Goal: Task Accomplishment & Management: Understand process/instructions

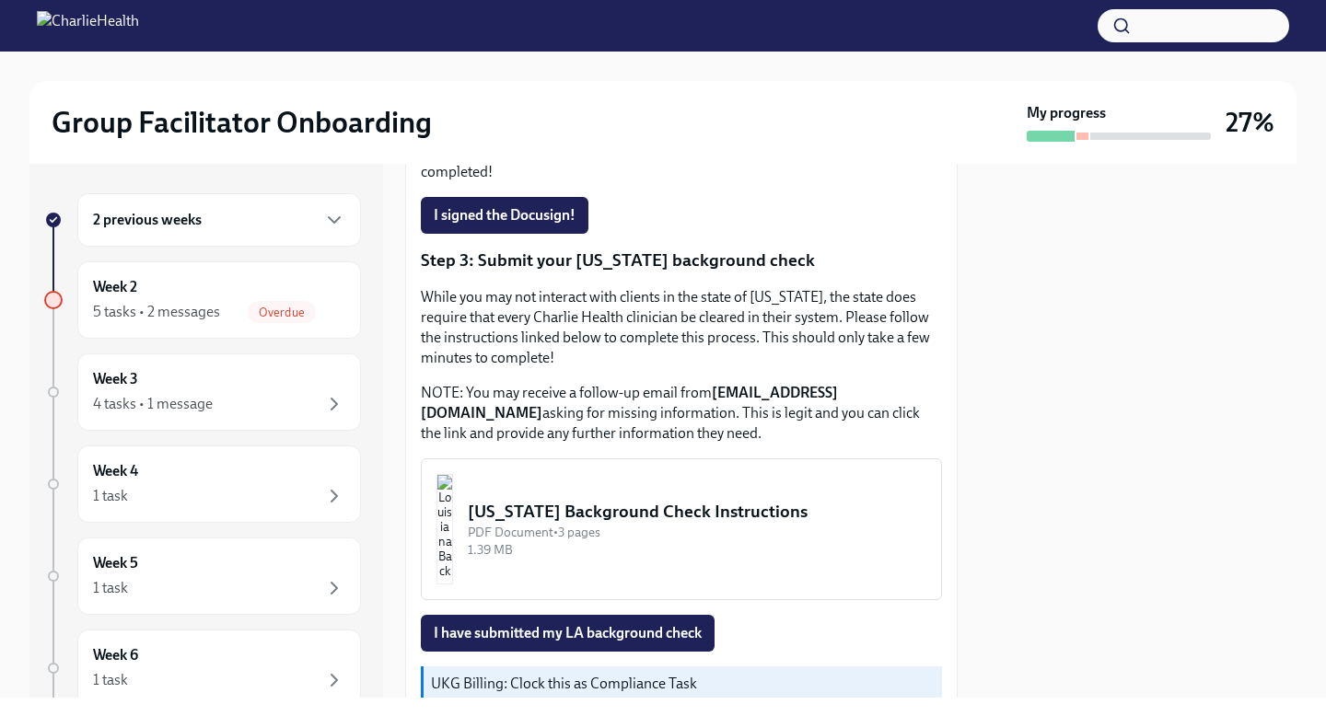
scroll to position [561, 0]
click at [592, 484] on button "[US_STATE] Background Check Instructions PDF Document • 3 pages 1.39 MB" at bounding box center [681, 530] width 521 height 142
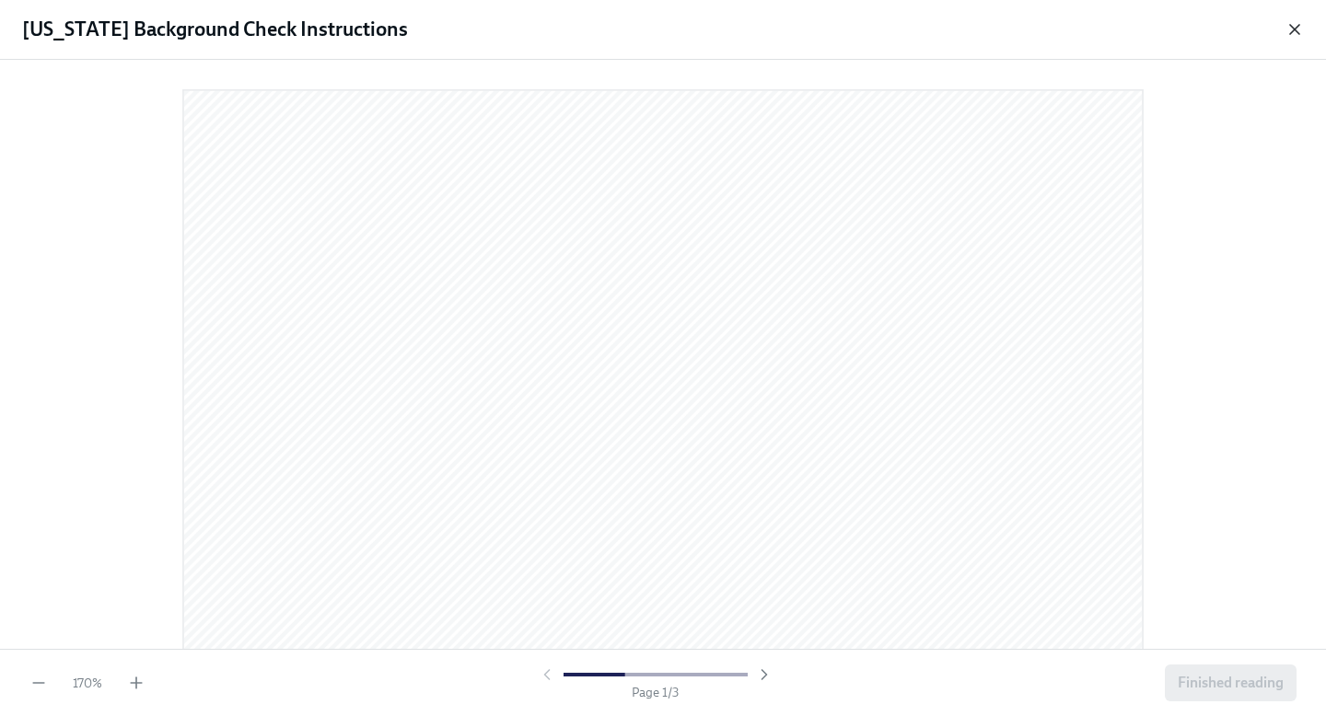
click at [1297, 27] on icon "button" at bounding box center [1294, 29] width 9 height 9
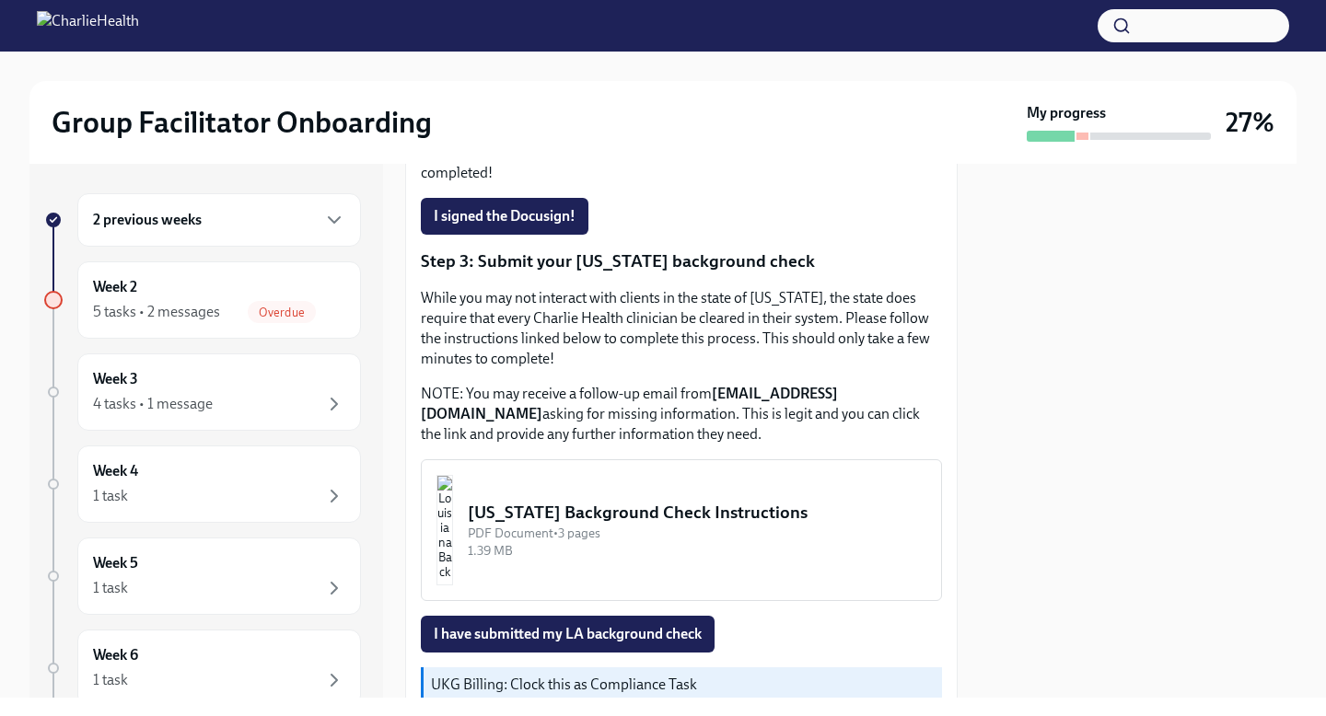
click at [724, 525] on div "PDF Document • 3 pages" at bounding box center [697, 533] width 458 height 17
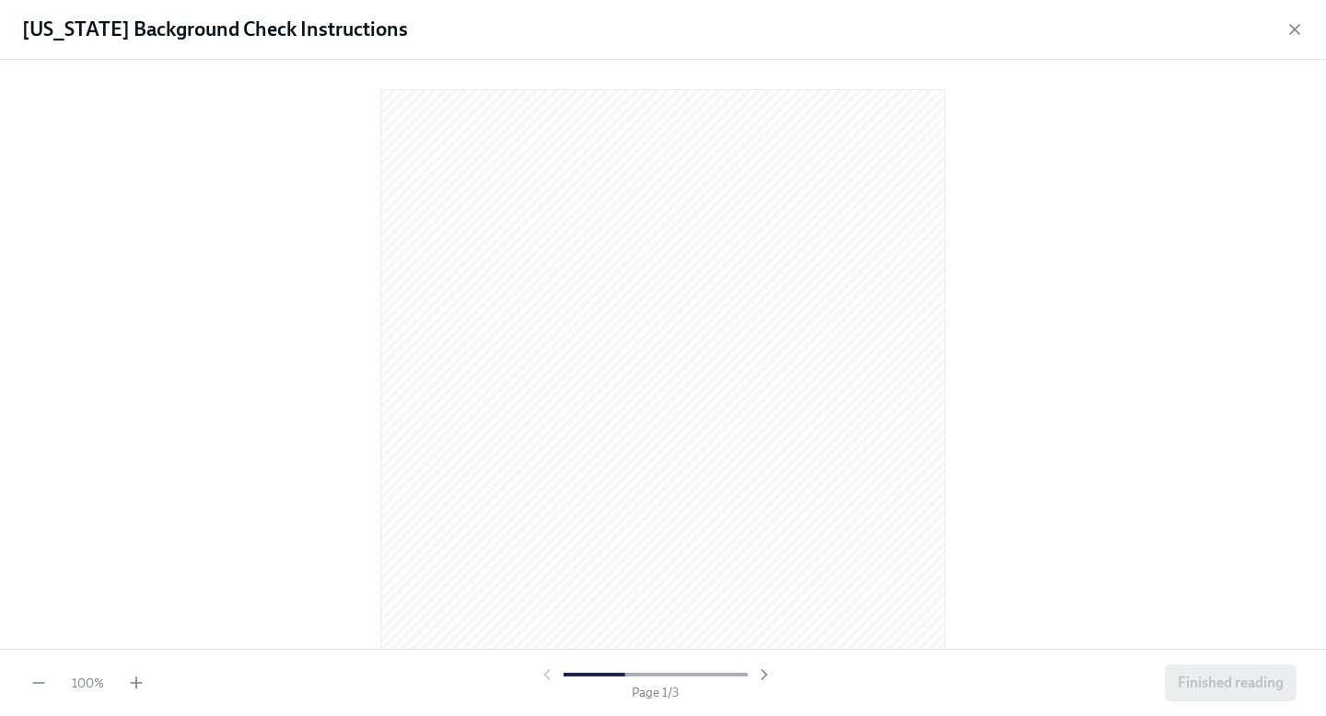
click at [753, 673] on div at bounding box center [656, 675] width 236 height 18
click at [765, 675] on icon "button" at bounding box center [763, 674] width 5 height 9
click at [765, 675] on div at bounding box center [656, 675] width 236 height 18
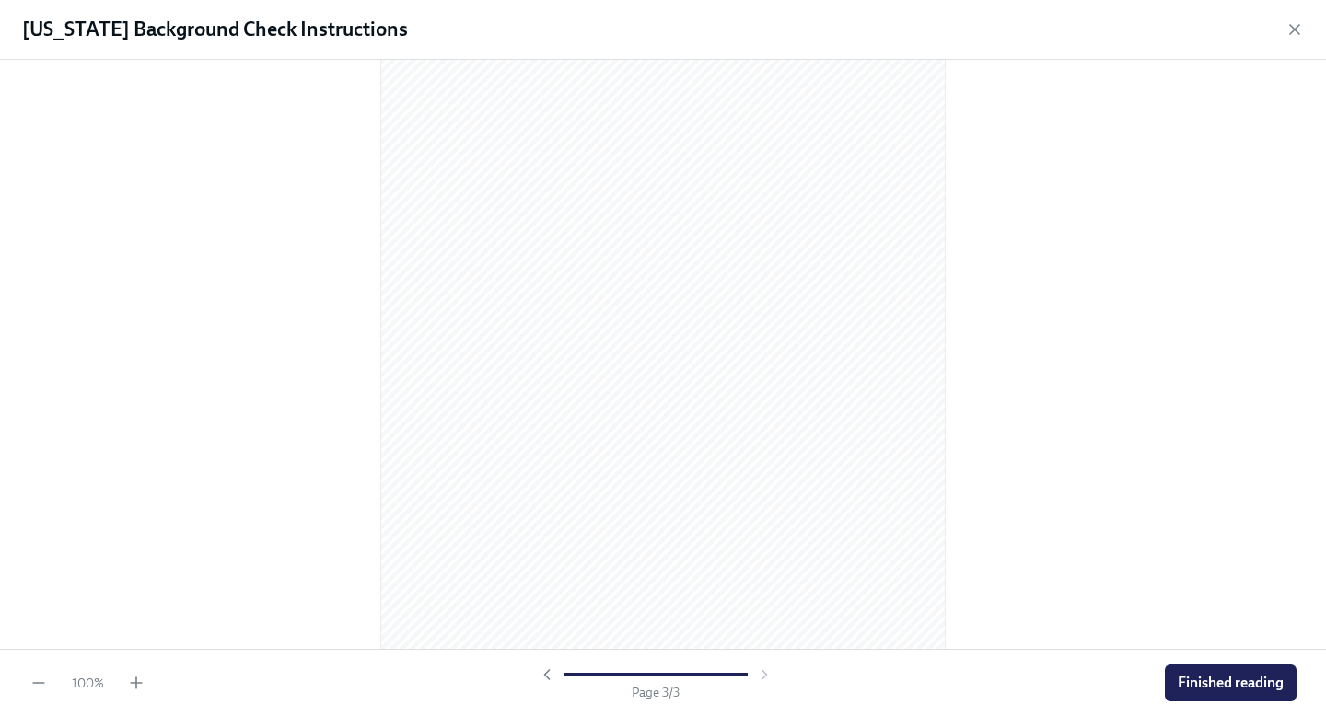
scroll to position [1662, 0]
click at [1215, 694] on button "Finished reading" at bounding box center [1230, 683] width 132 height 37
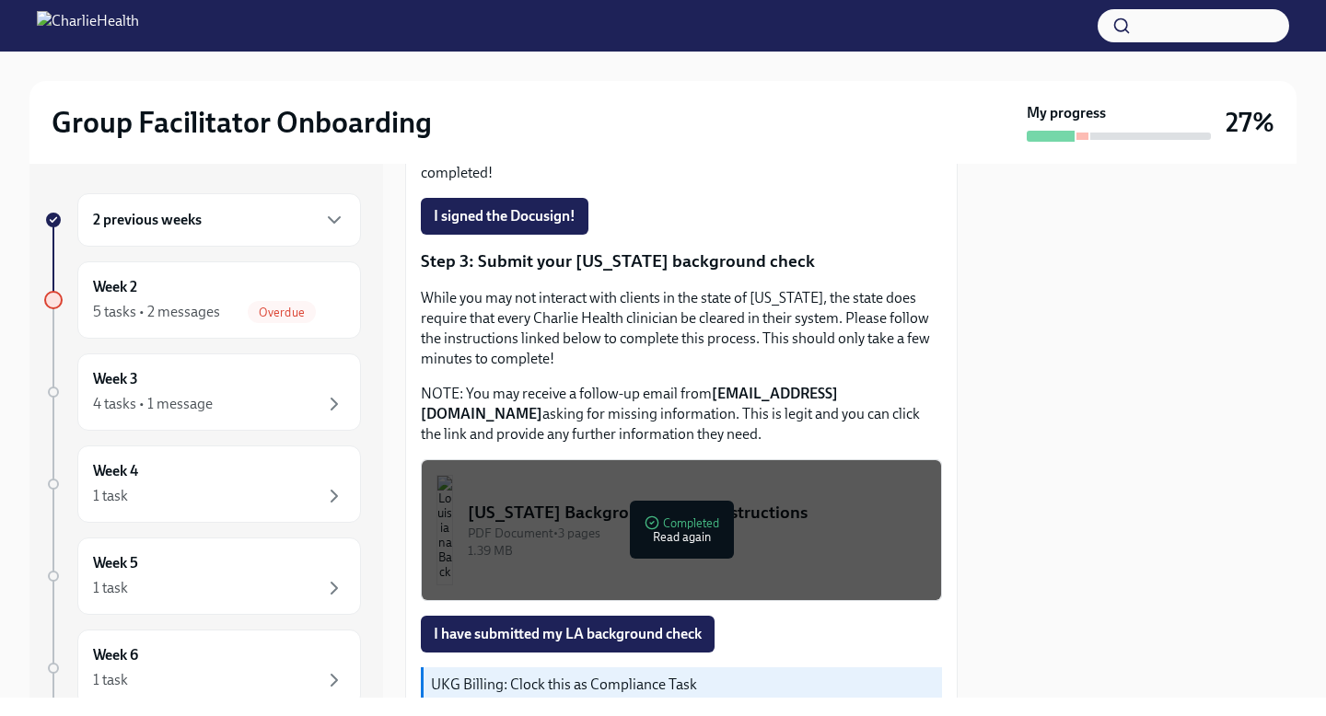
scroll to position [629, 0]
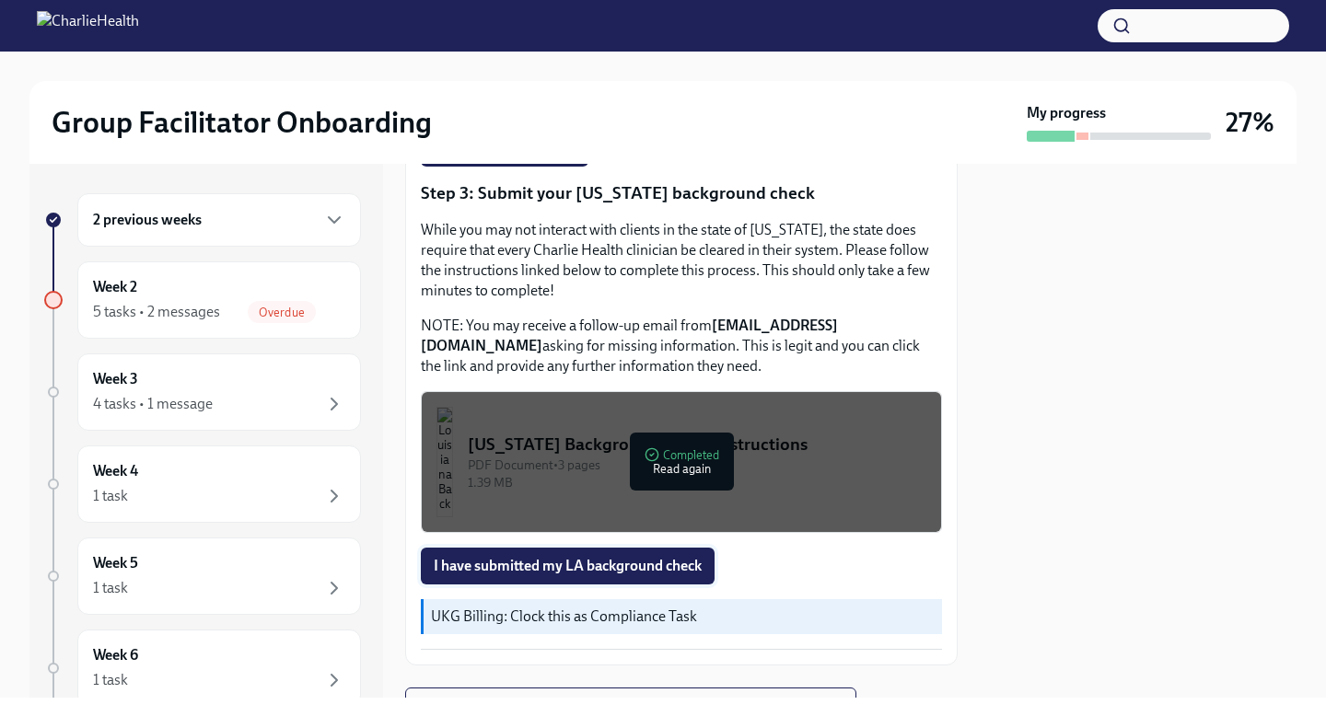
click at [662, 557] on span "I have submitted my LA background check" at bounding box center [568, 566] width 268 height 18
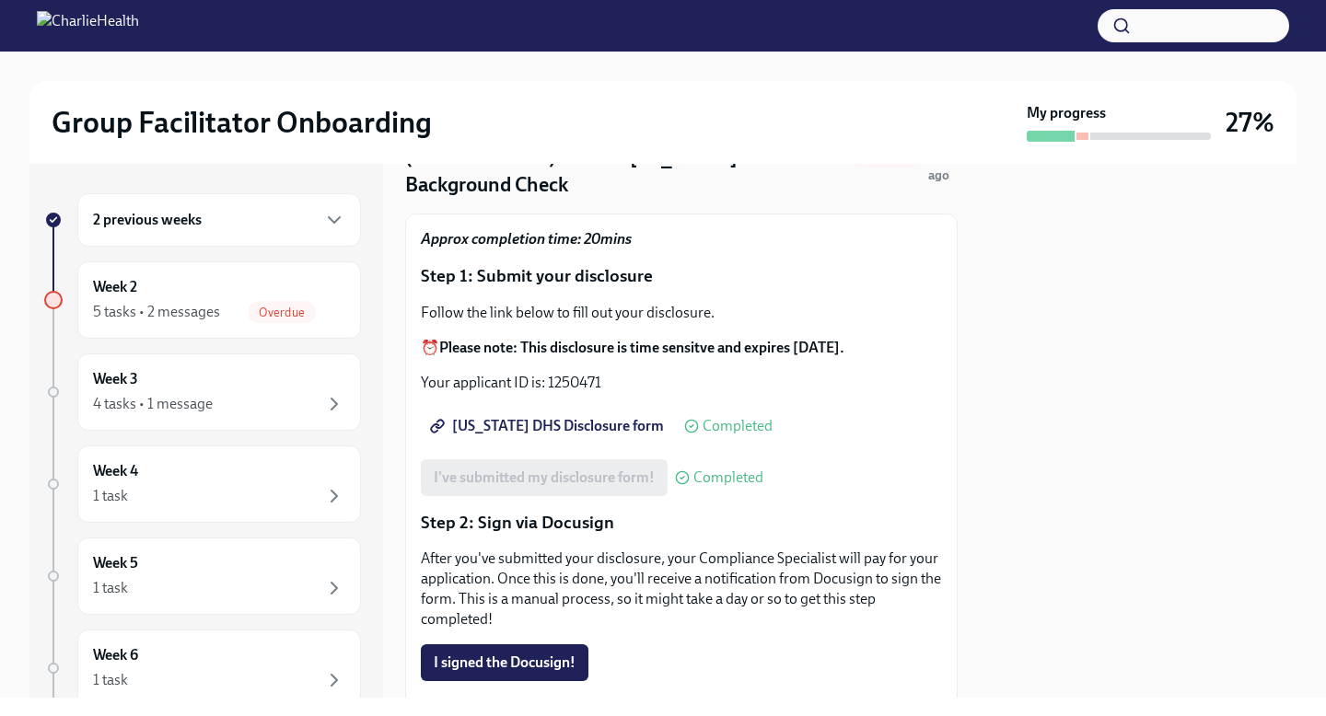
scroll to position [121, 0]
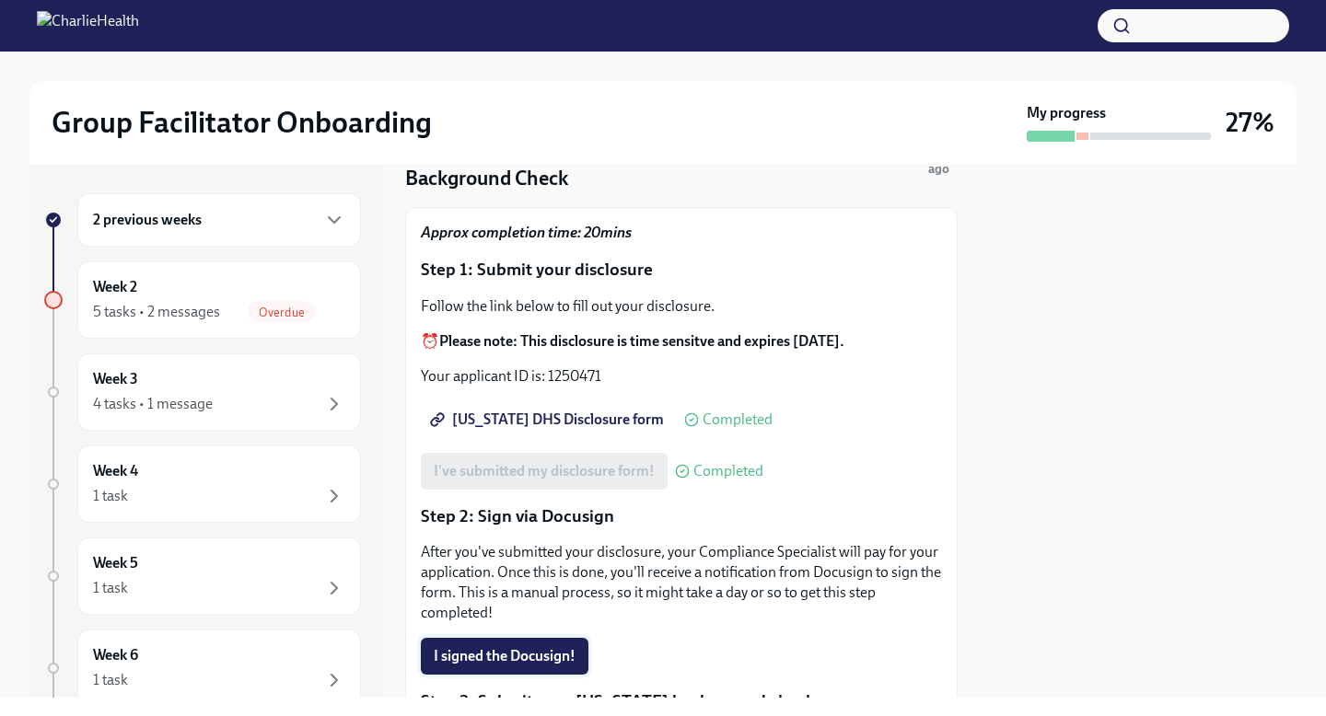
click at [512, 647] on span "I signed the Docusign!" at bounding box center [505, 656] width 142 height 18
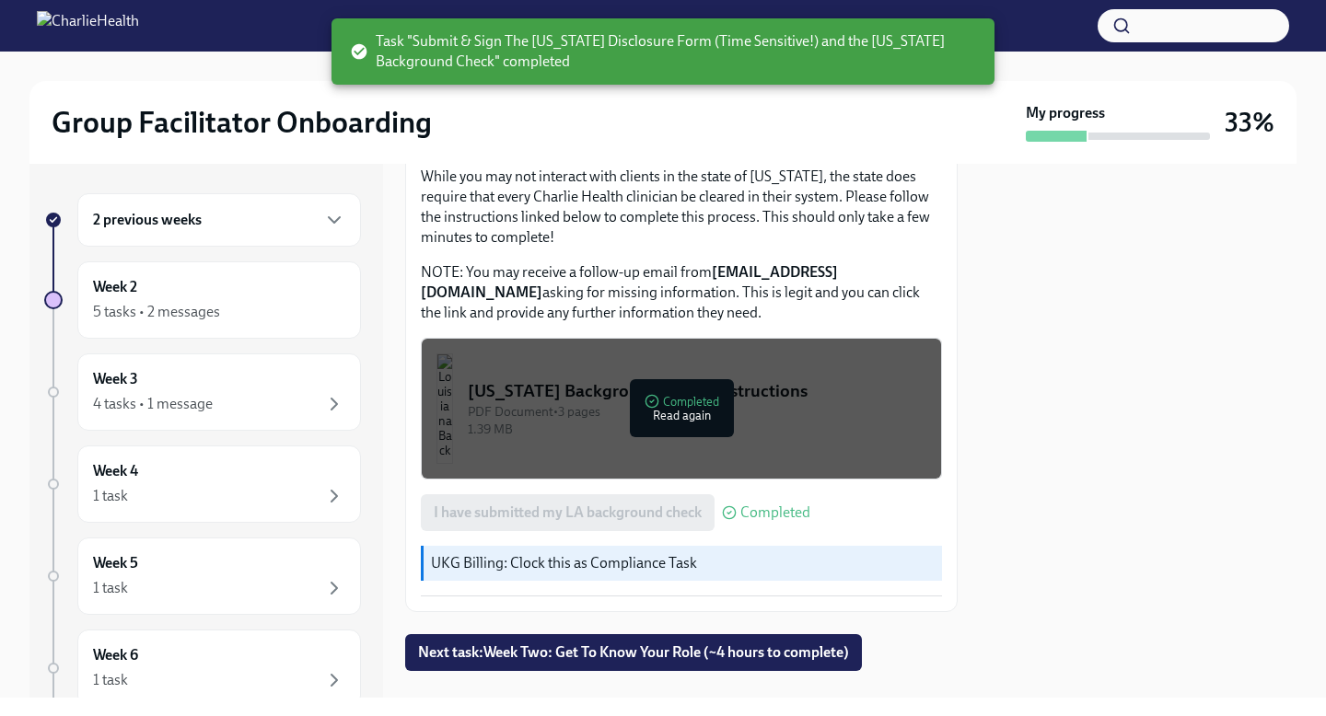
scroll to position [701, 0]
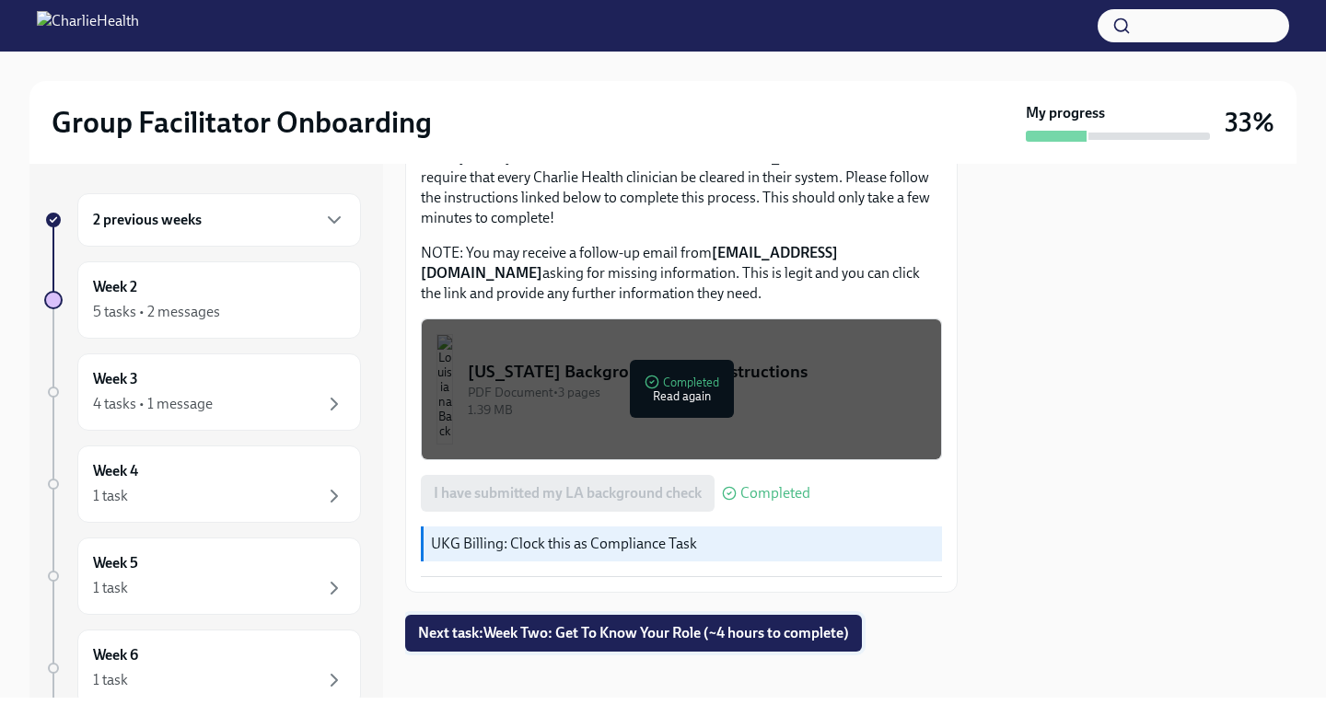
click at [533, 631] on button "Next task : Week Two: Get To Know Your Role (~4 hours to complete)" at bounding box center [633, 633] width 457 height 37
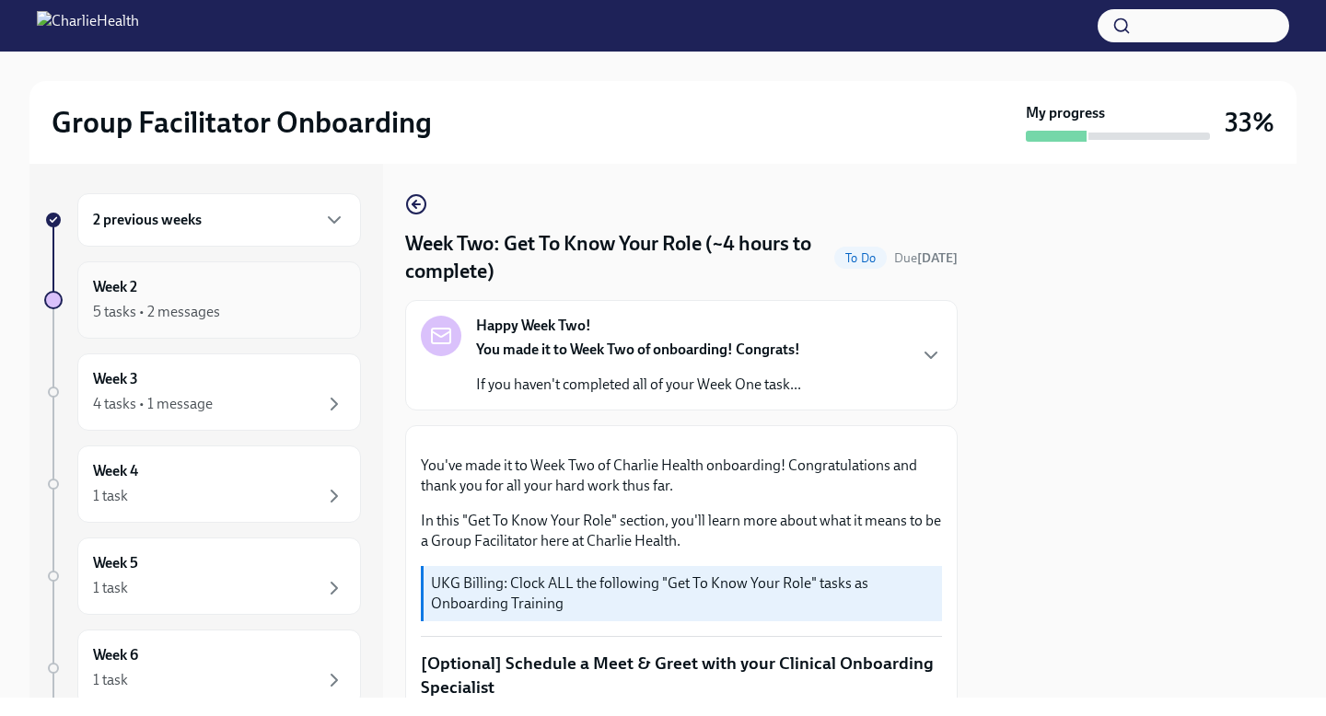
click at [272, 279] on div "Week 2 5 tasks • 2 messages" at bounding box center [219, 300] width 252 height 46
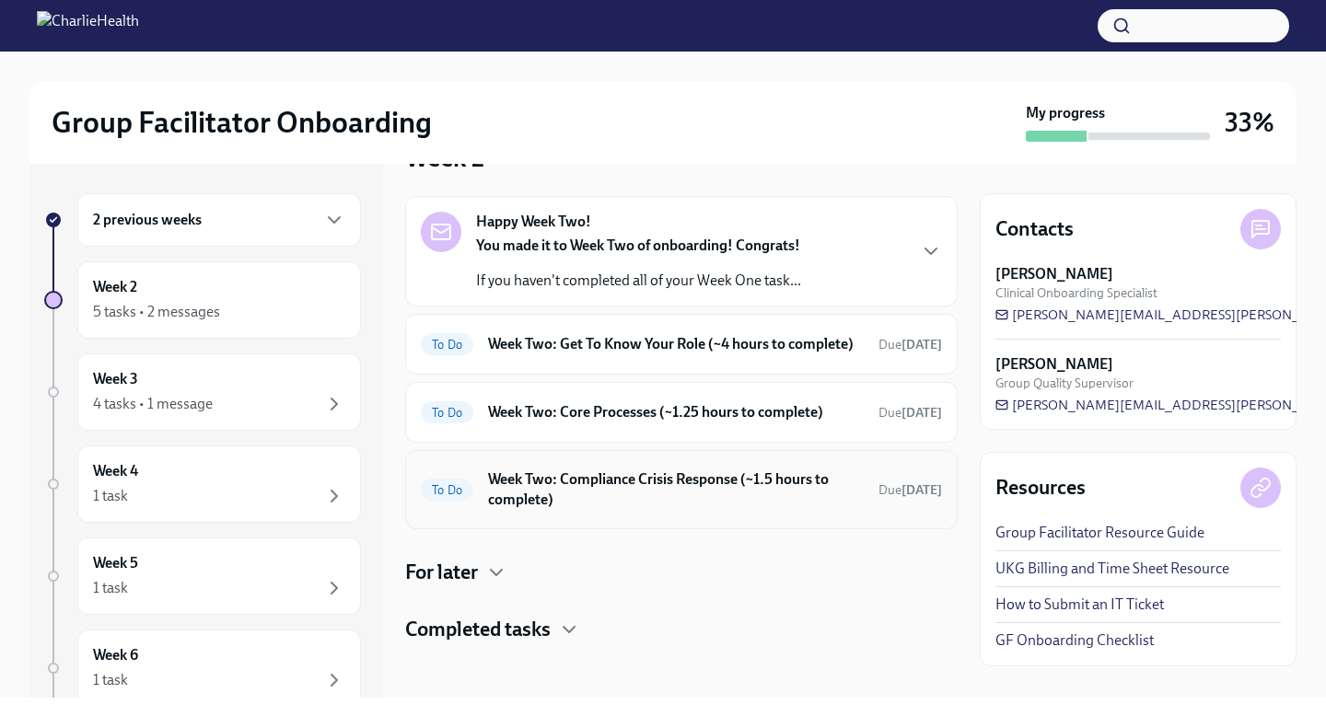
scroll to position [75, 0]
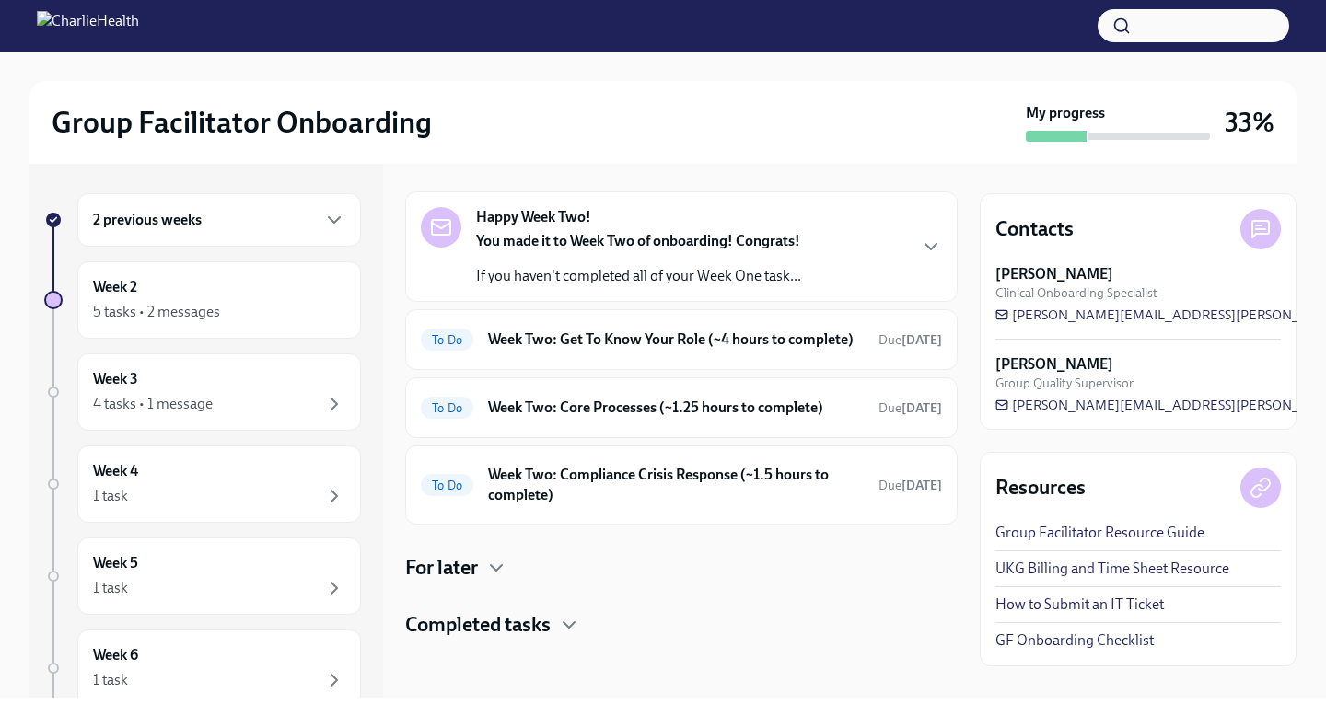
click at [472, 629] on h4 "Completed tasks" at bounding box center [477, 625] width 145 height 28
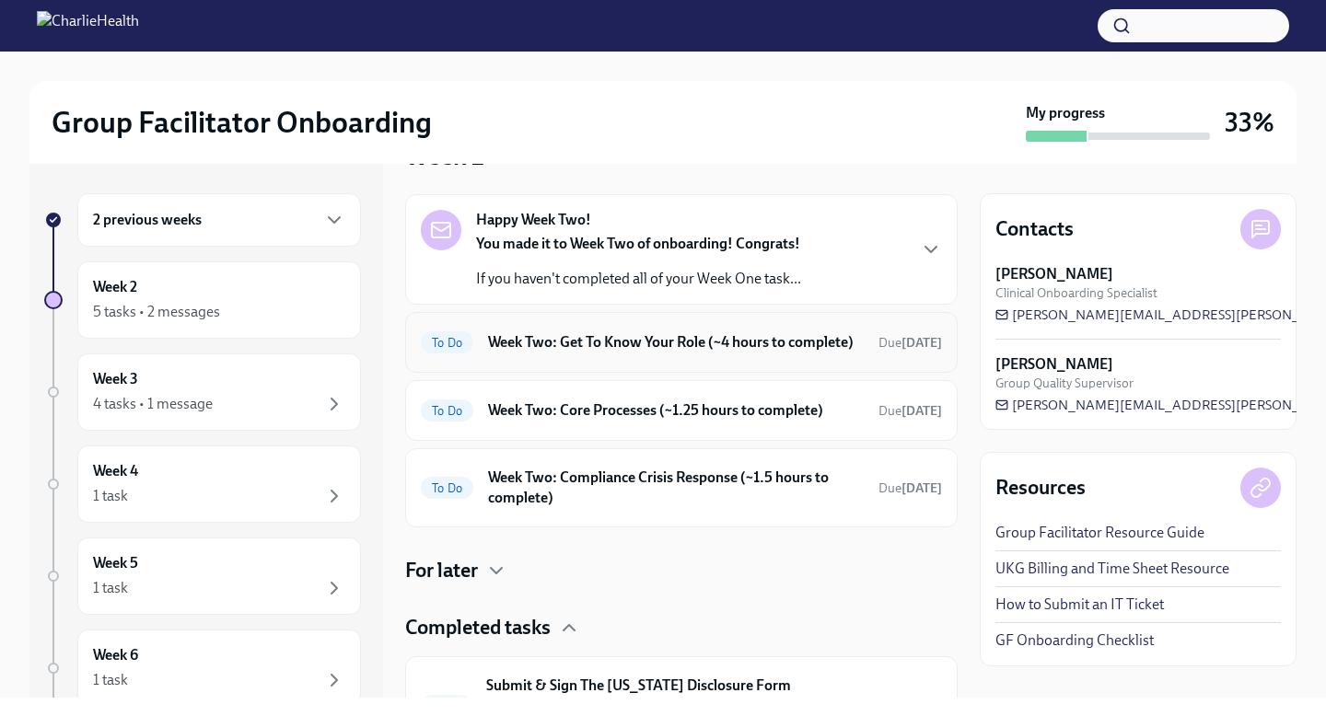
click at [643, 319] on div "To Do Week Two: Get To Know Your Role (~4 hours to complete) Due [DATE]" at bounding box center [681, 342] width 552 height 61
click at [641, 343] on h6 "Week Two: Get To Know Your Role (~4 hours to complete)" at bounding box center [676, 342] width 376 height 20
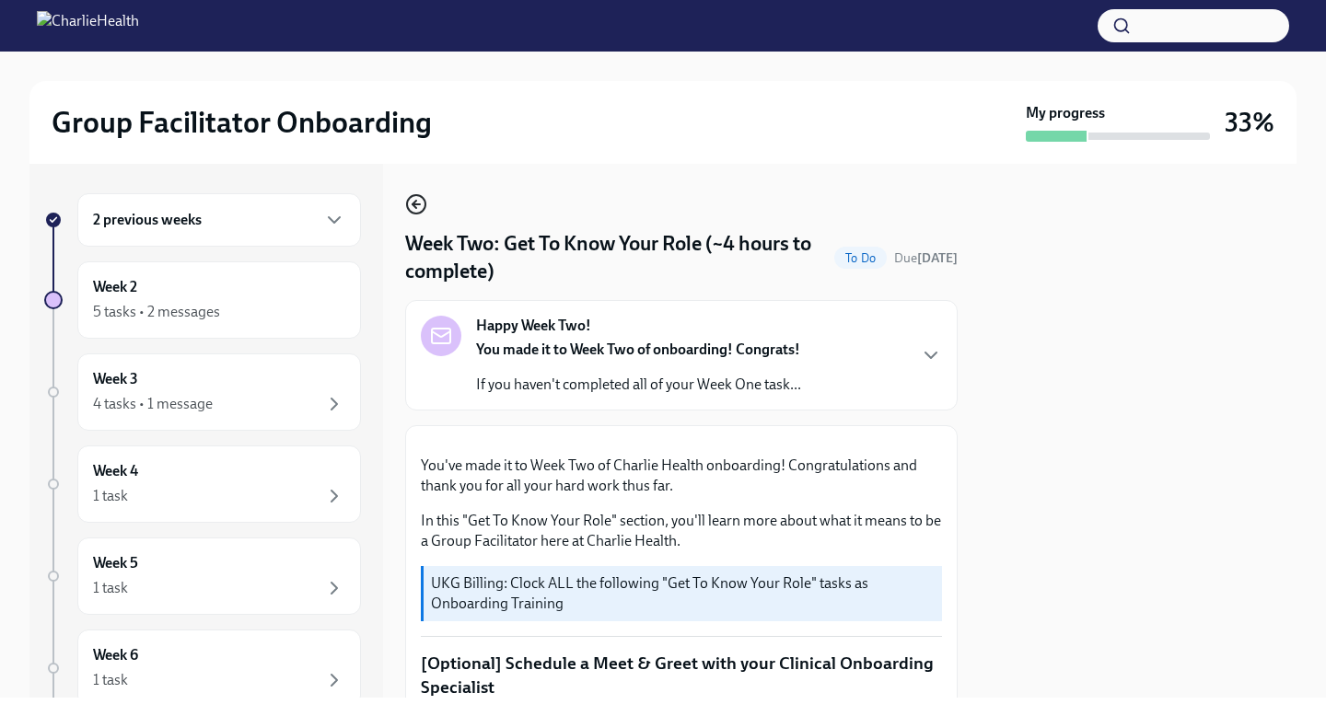
click at [423, 205] on icon "button" at bounding box center [416, 204] width 22 height 22
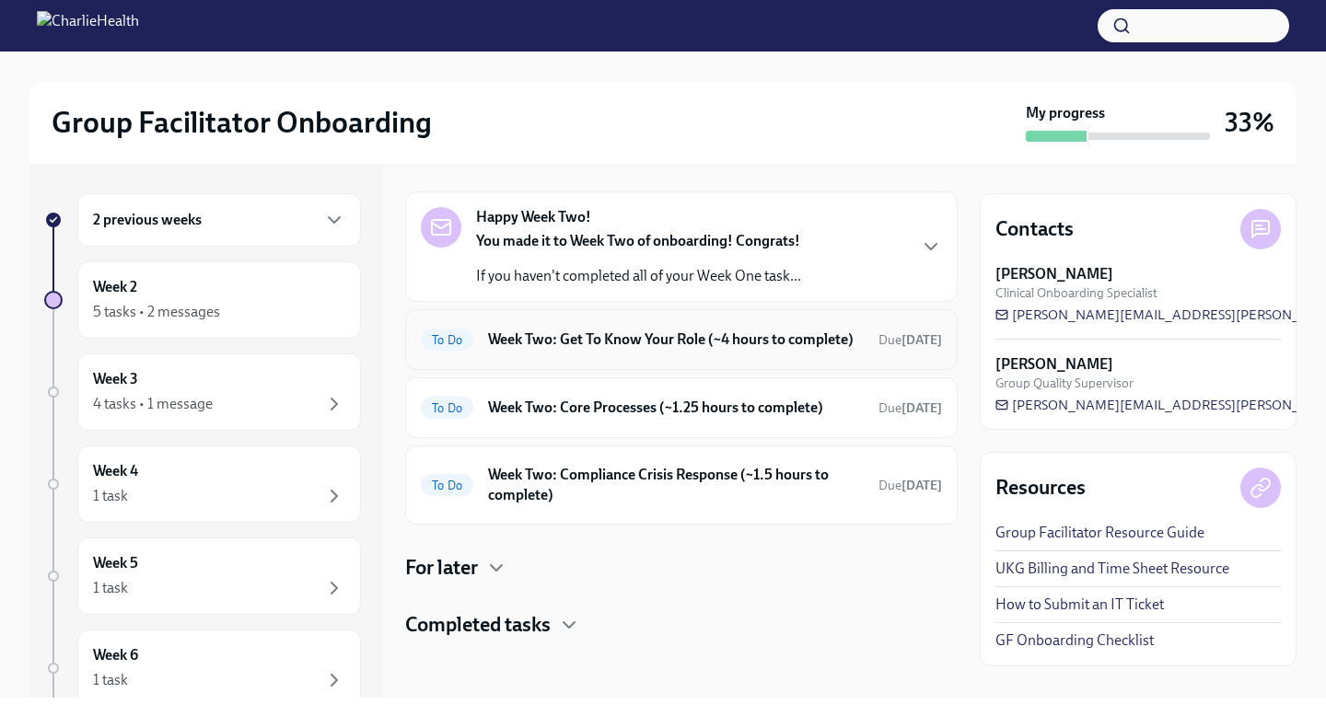
scroll to position [75, 0]
click at [541, 622] on h4 "Completed tasks" at bounding box center [477, 625] width 145 height 28
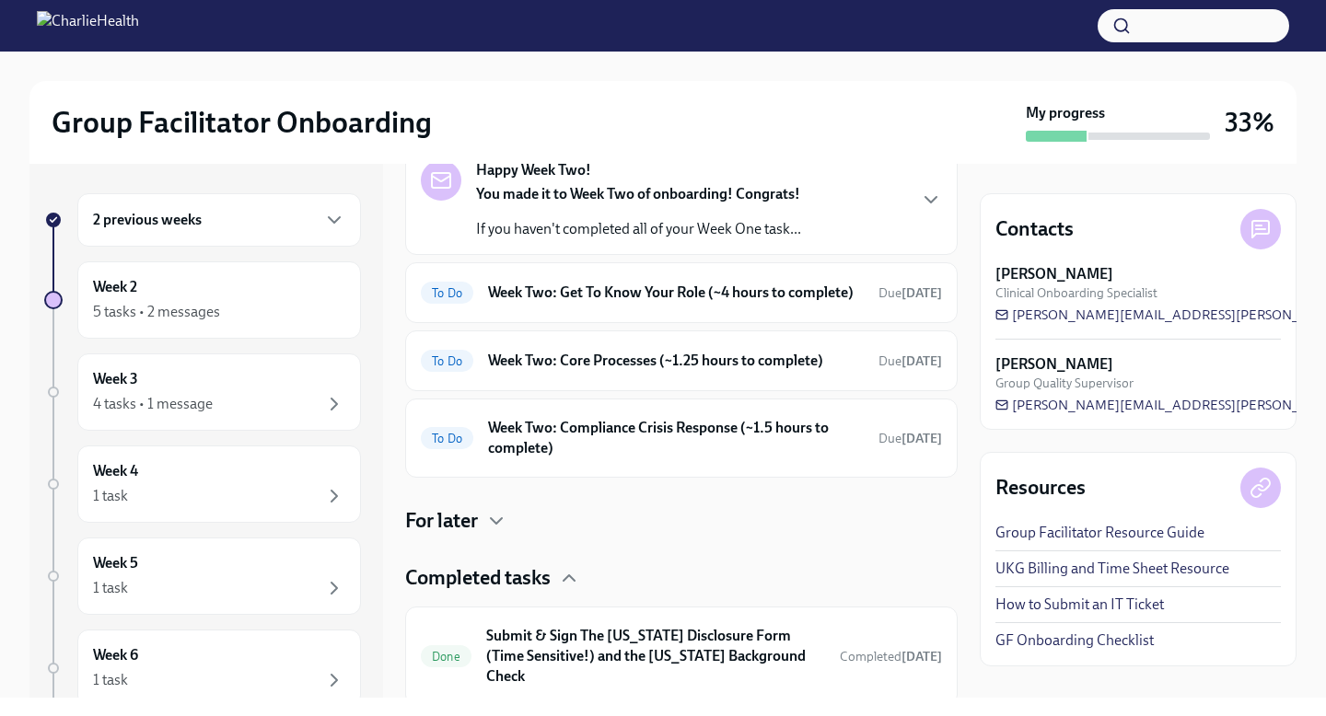
scroll to position [90, 0]
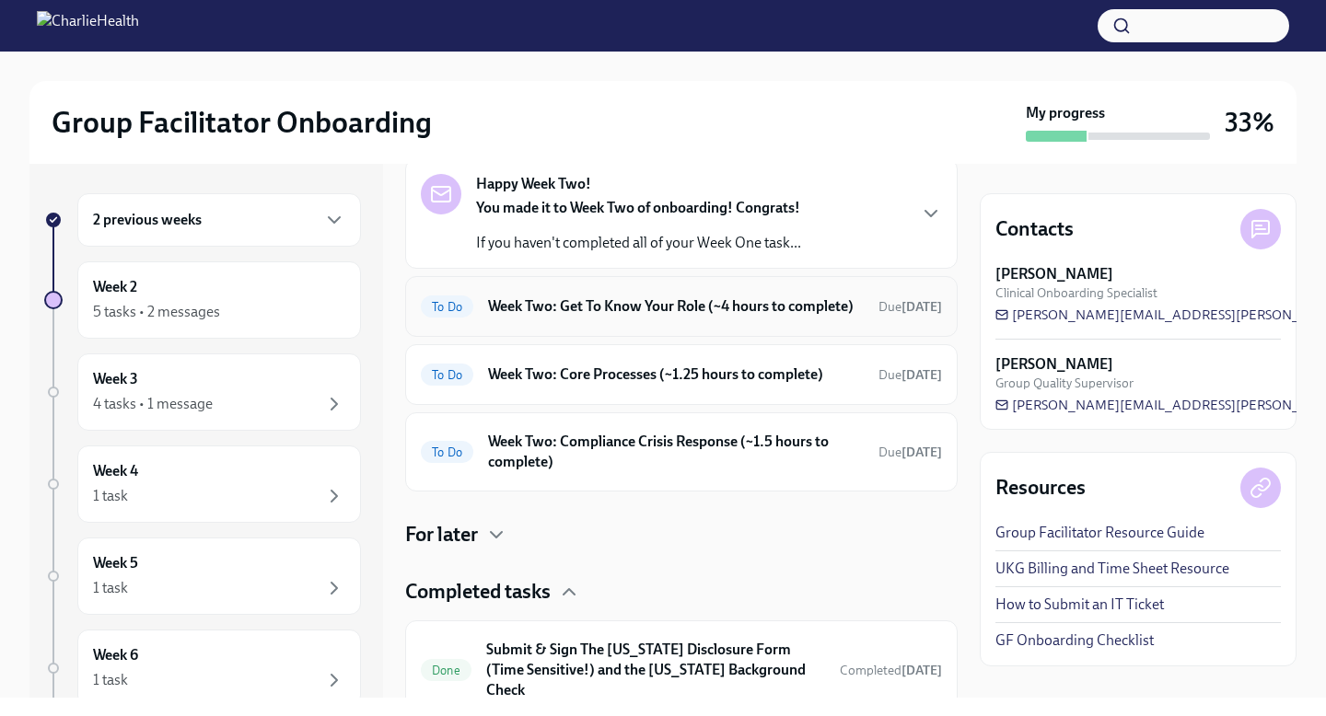
click at [650, 317] on h6 "Week Two: Get To Know Your Role (~4 hours to complete)" at bounding box center [676, 306] width 376 height 20
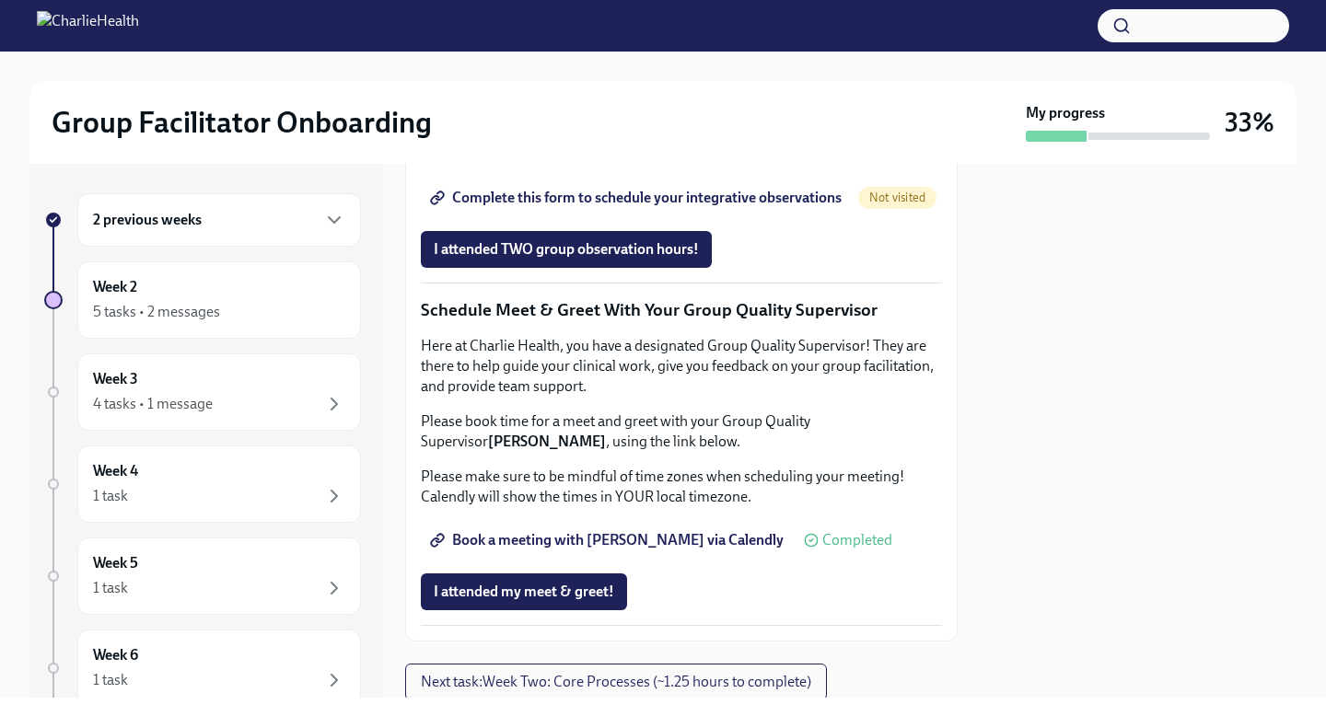
scroll to position [1415, 0]
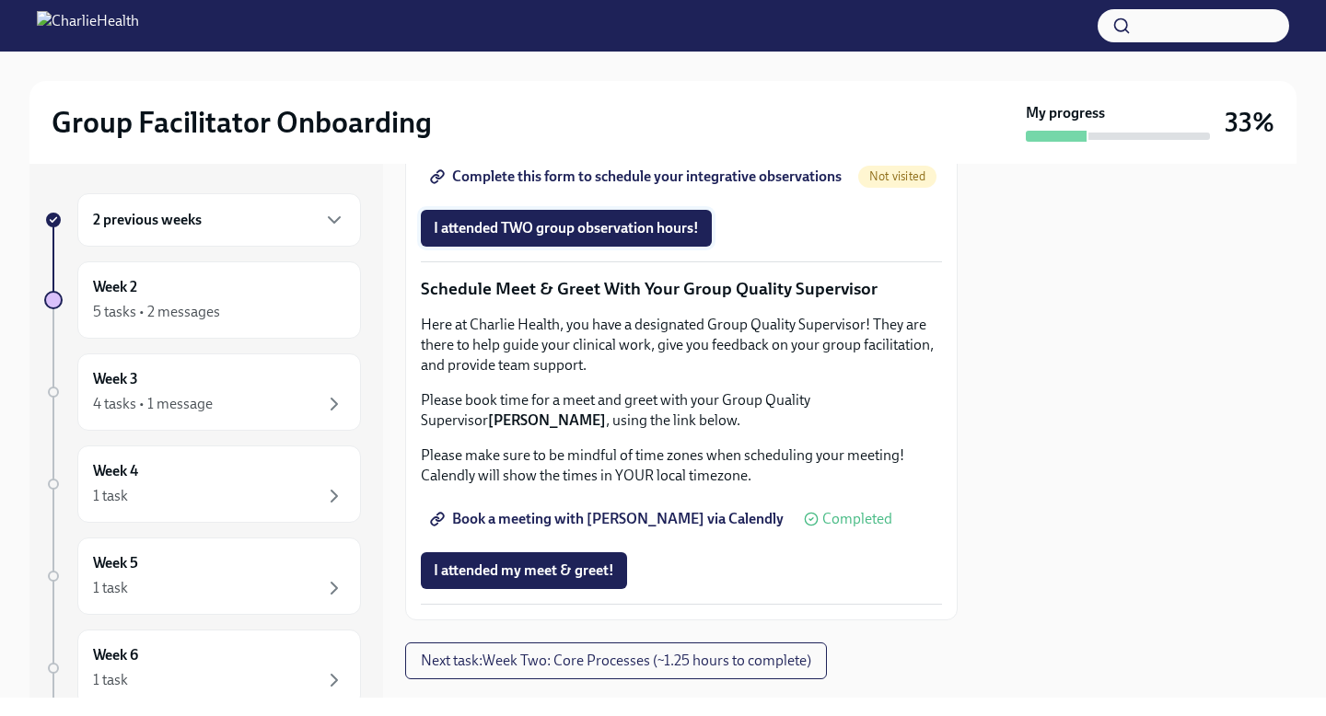
click at [568, 237] on span "I attended TWO group observation hours!" at bounding box center [566, 228] width 265 height 18
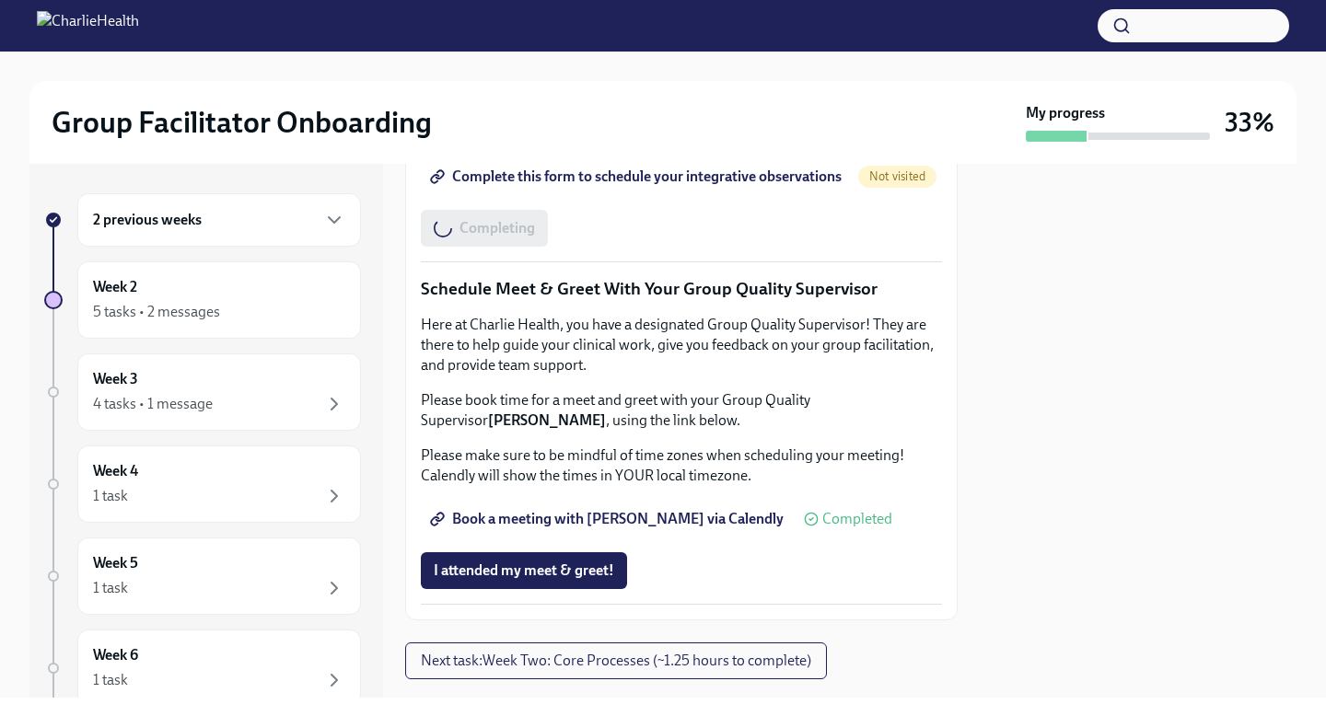
click at [596, 186] on span "Complete this form to schedule your integrative observations" at bounding box center [638, 177] width 408 height 18
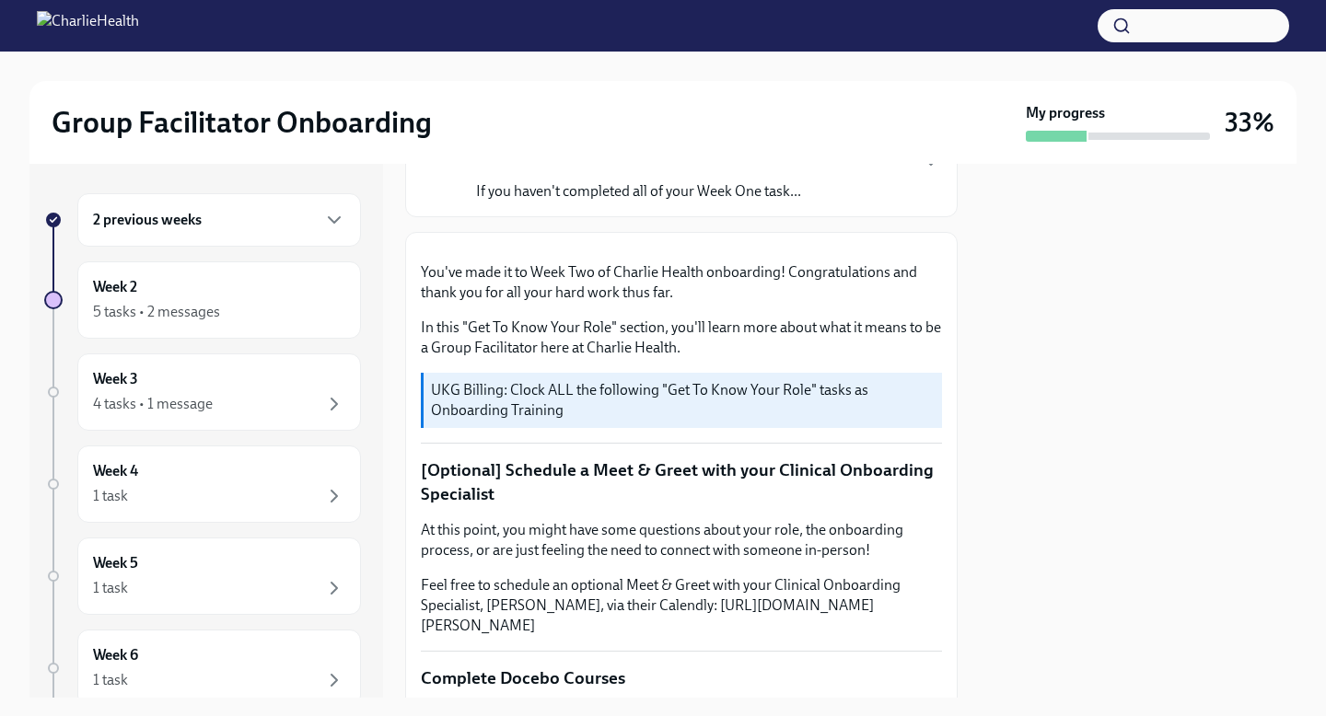
scroll to position [0, 0]
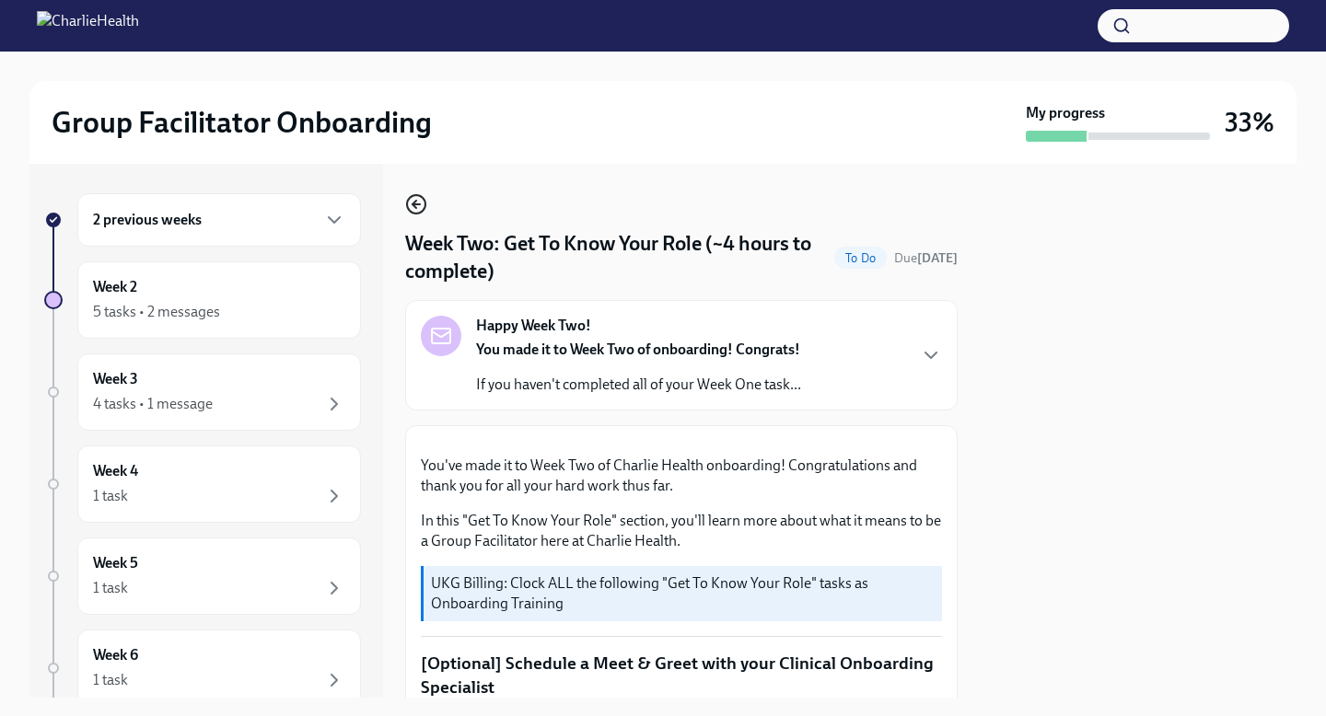
click at [409, 205] on icon "button" at bounding box center [416, 204] width 22 height 22
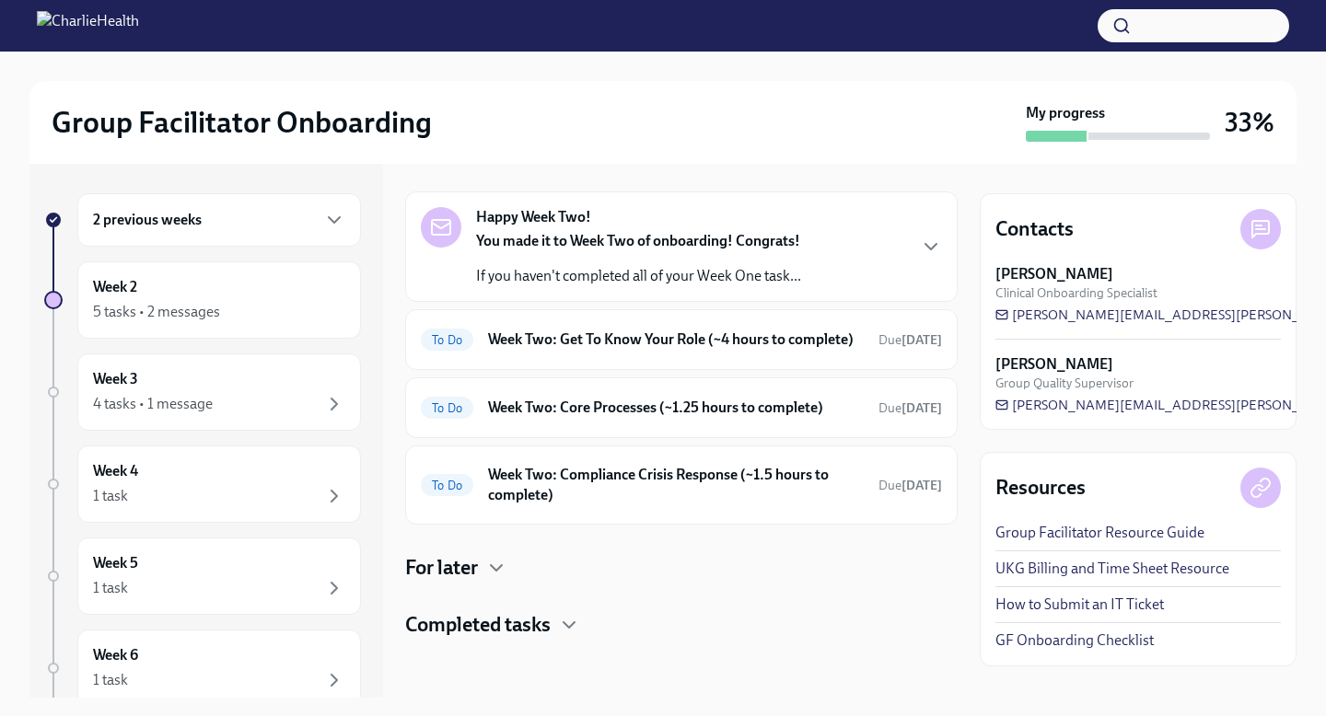
scroll to position [75, 0]
click at [600, 465] on h6 "Week Two: Compliance Crisis Response (~1.5 hours to complete)" at bounding box center [676, 485] width 376 height 41
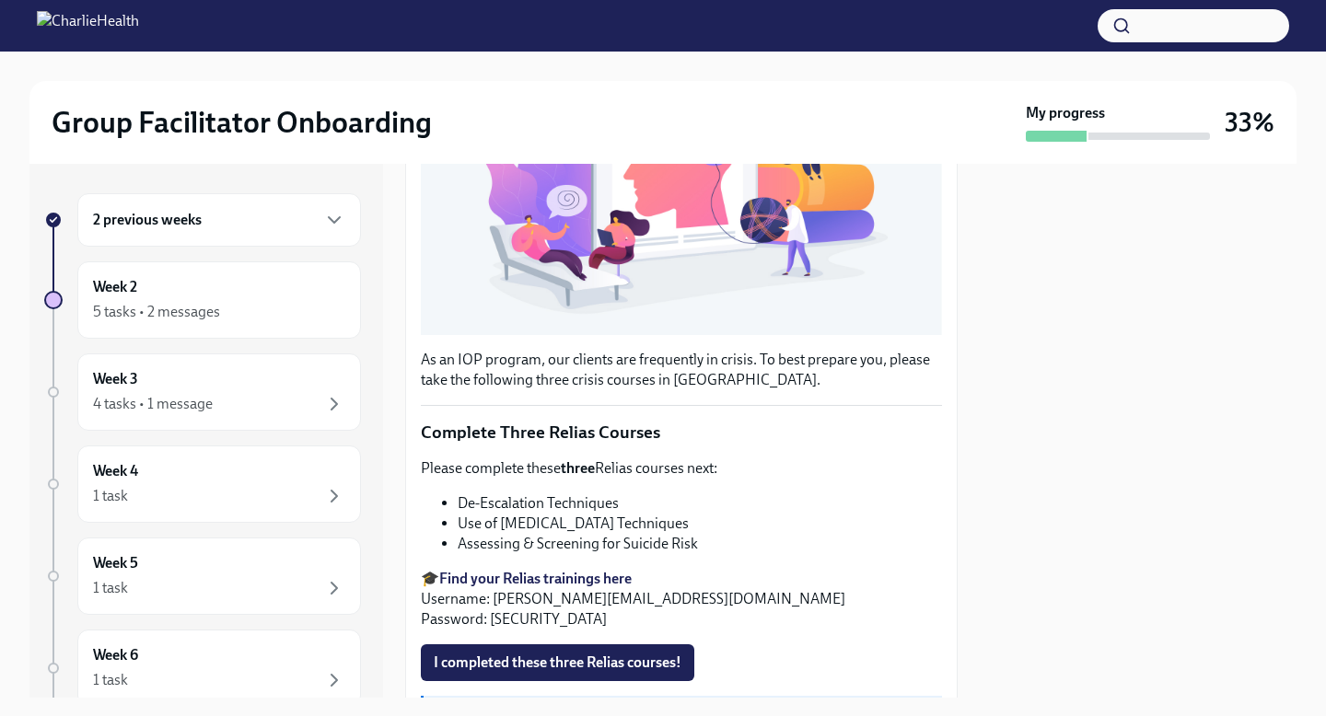
scroll to position [430, 0]
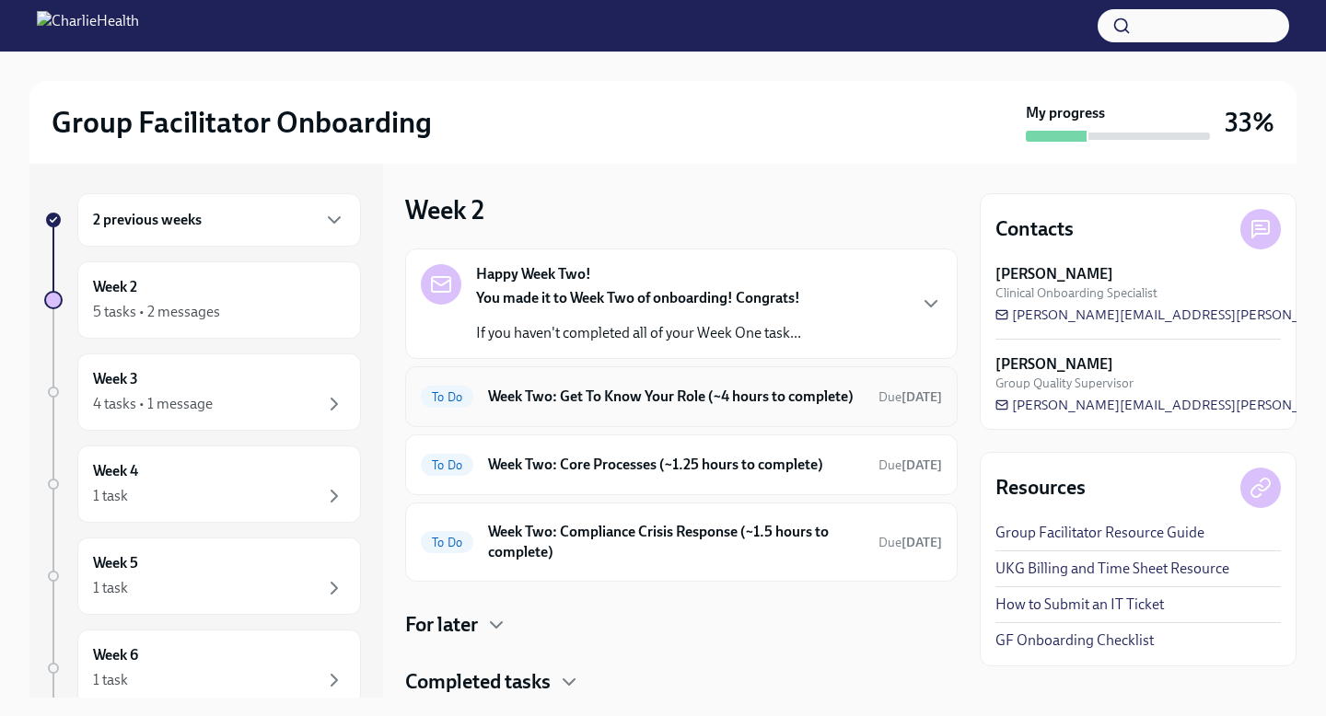
click at [655, 407] on h6 "Week Two: Get To Know Your Role (~4 hours to complete)" at bounding box center [676, 397] width 376 height 20
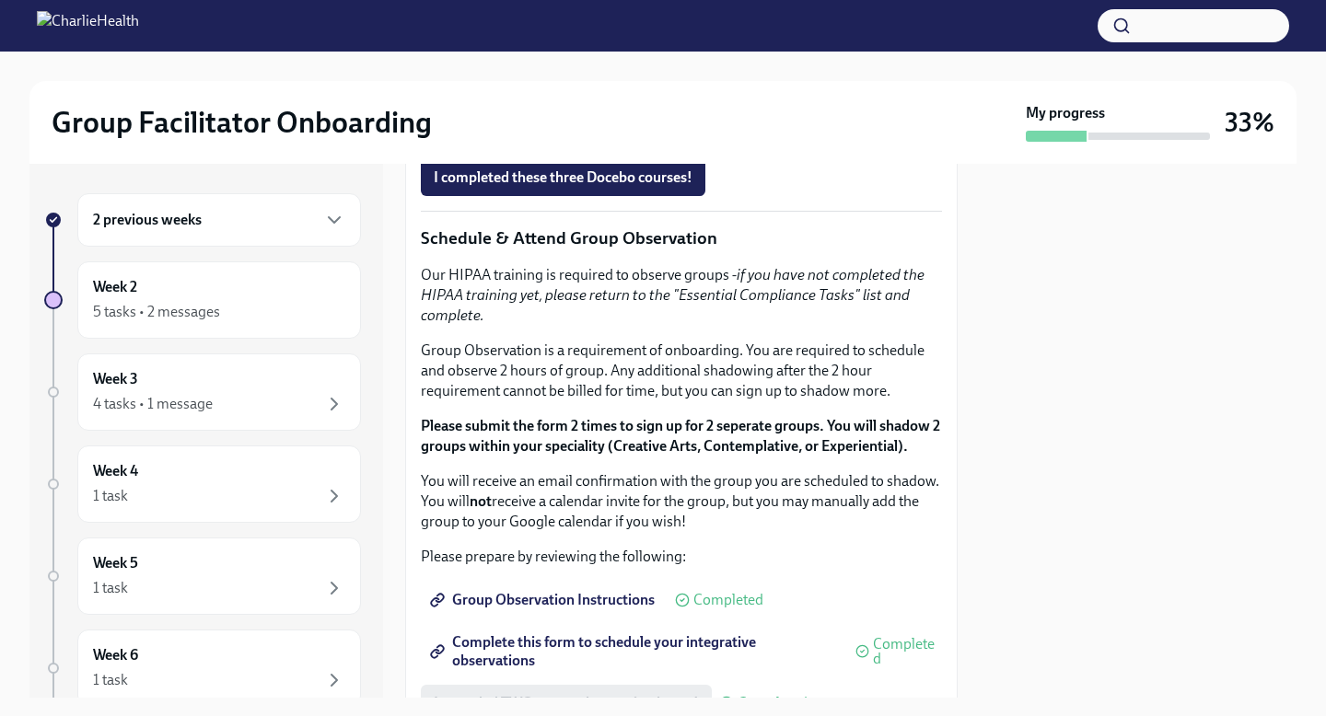
scroll to position [946, 0]
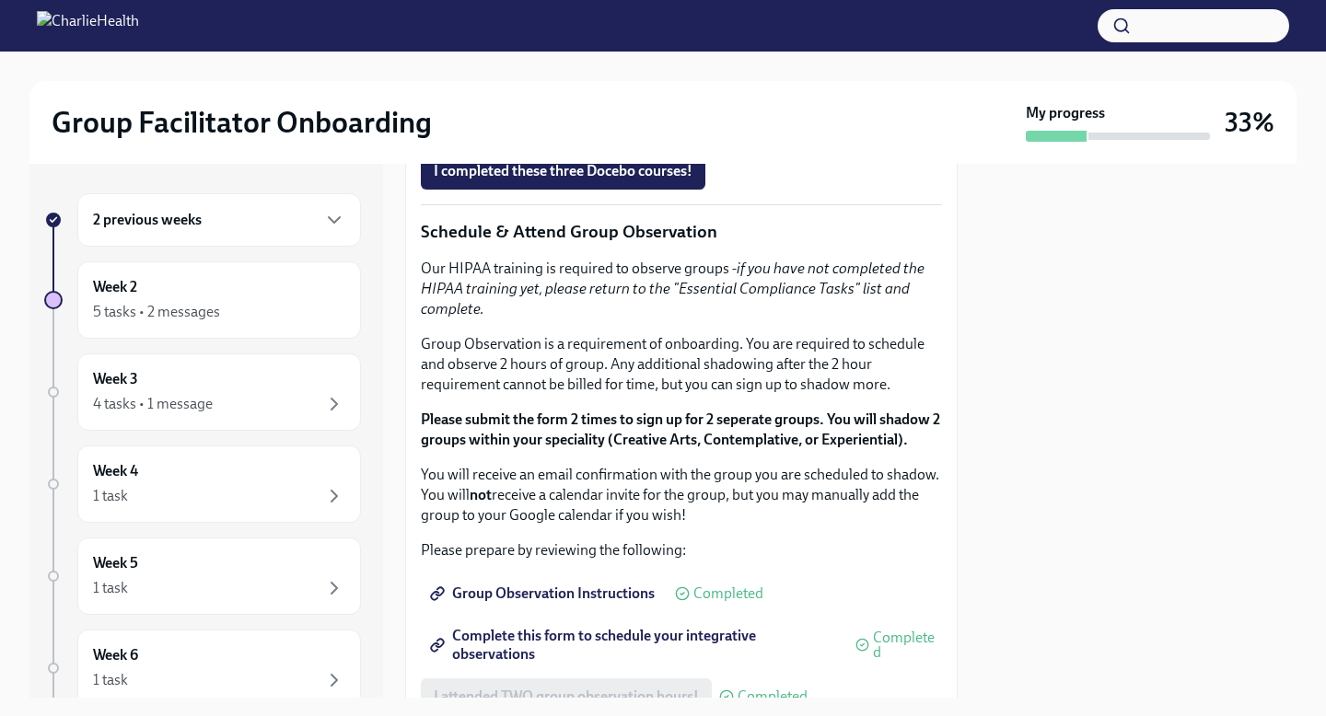
click at [512, 101] on strong "Click here to access your Docebo!" at bounding box center [544, 92] width 211 height 17
